Goal: Information Seeking & Learning: Learn about a topic

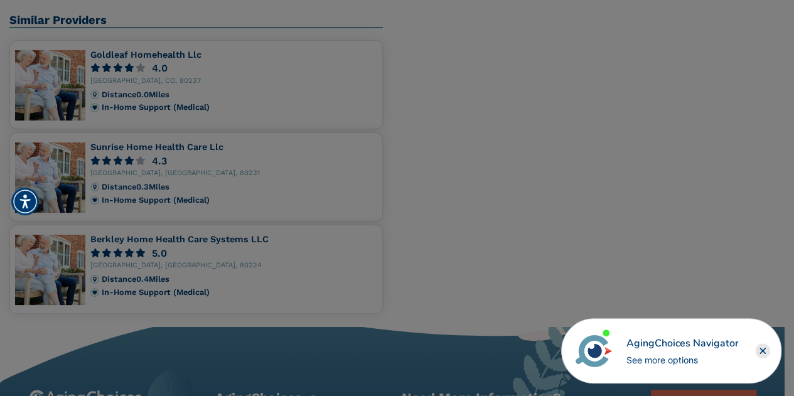
scroll to position [58, 0]
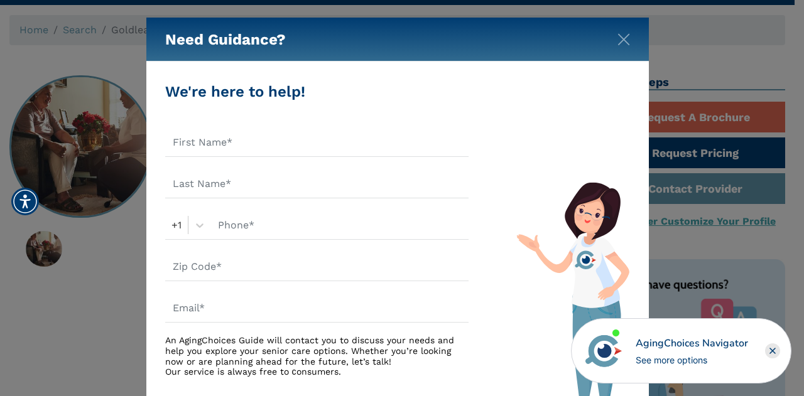
drag, startPoint x: 803, startPoint y: 52, endPoint x: 803, endPoint y: 9, distance: 43.3
click at [630, 40] on div "Need Guidance?" at bounding box center [397, 40] width 502 height 44
click at [618, 45] on img "Close" at bounding box center [623, 39] width 13 height 13
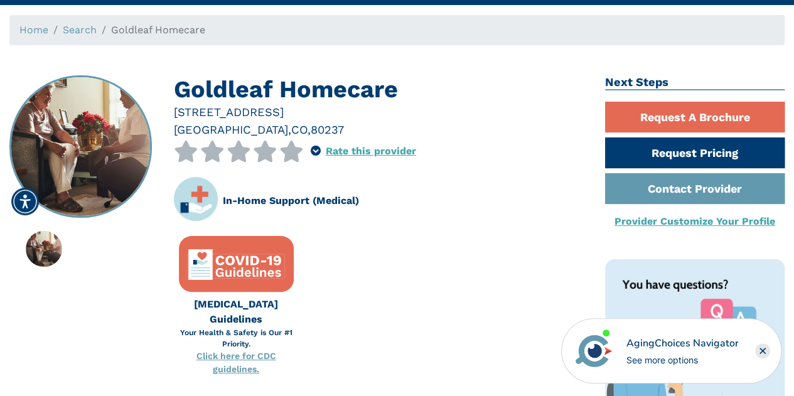
scroll to position [0, 0]
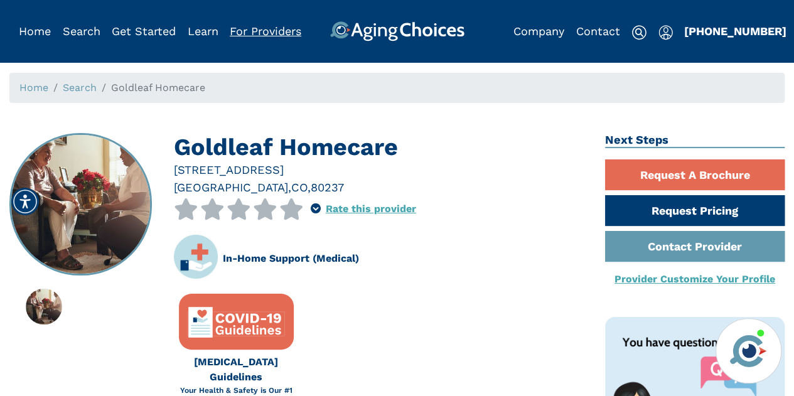
click at [270, 35] on link "For Providers" at bounding box center [266, 30] width 72 height 13
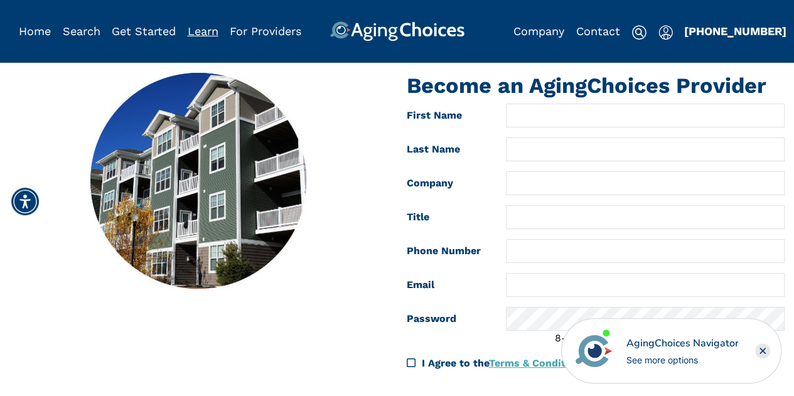
click at [191, 33] on link "Learn" at bounding box center [203, 30] width 31 height 13
